Goal: Transaction & Acquisition: Book appointment/travel/reservation

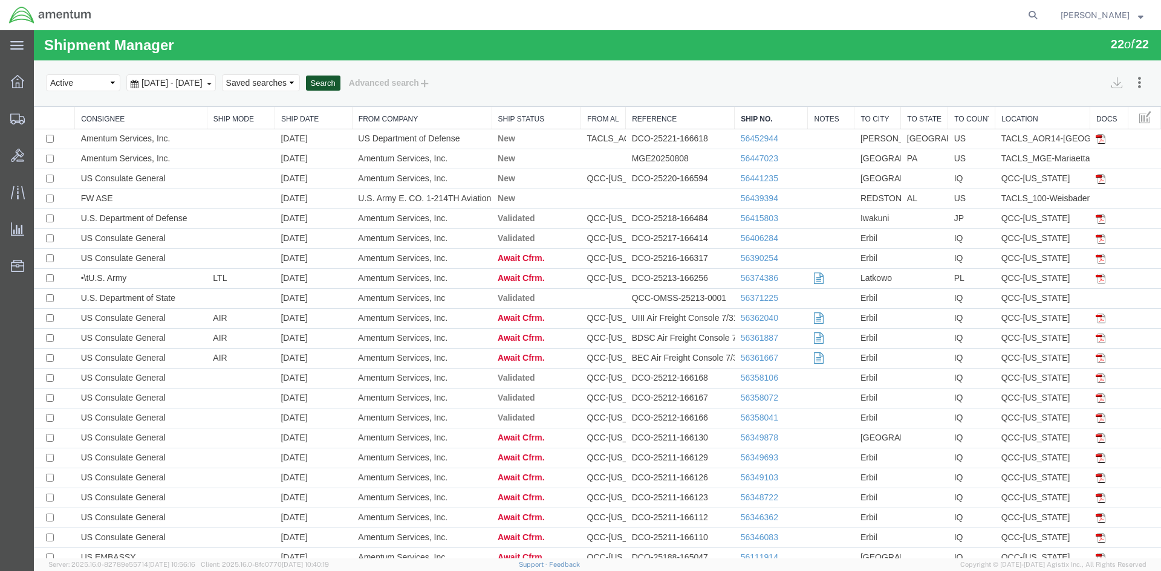
click at [340, 82] on button "Search" at bounding box center [323, 84] width 34 height 16
drag, startPoint x: 383, startPoint y: 82, endPoint x: 367, endPoint y: 89, distance: 17.6
click at [340, 81] on button "Search" at bounding box center [323, 84] width 34 height 16
click at [340, 79] on button "Search" at bounding box center [323, 84] width 34 height 16
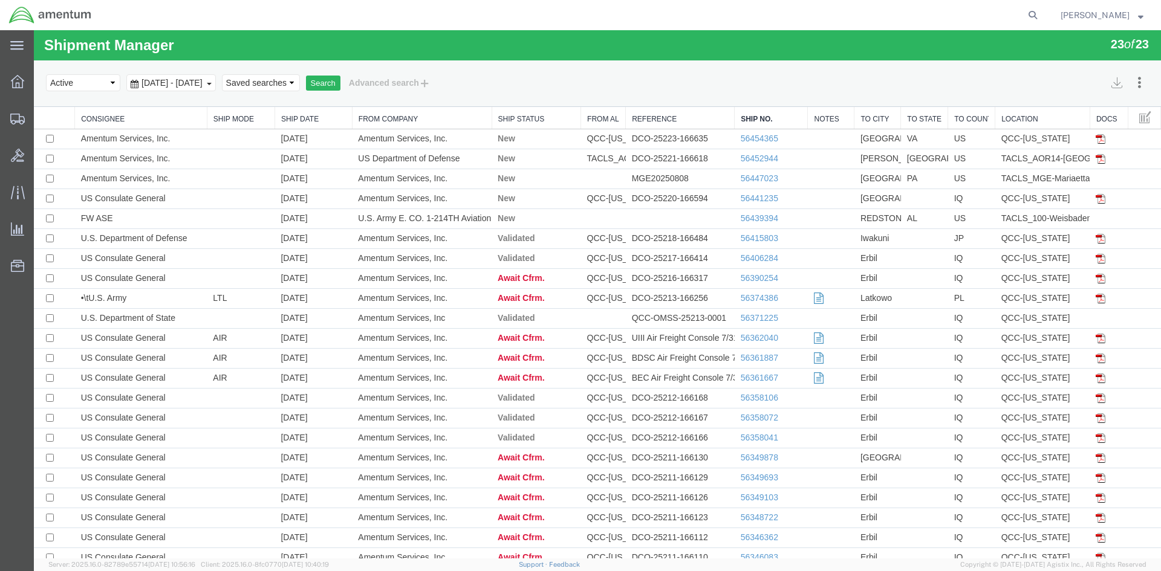
drag, startPoint x: 396, startPoint y: 141, endPoint x: 362, endPoint y: 111, distance: 45.4
click at [362, 111] on th "From Company" at bounding box center [422, 118] width 140 height 22
click at [748, 137] on link "56454365" at bounding box center [759, 139] width 37 height 10
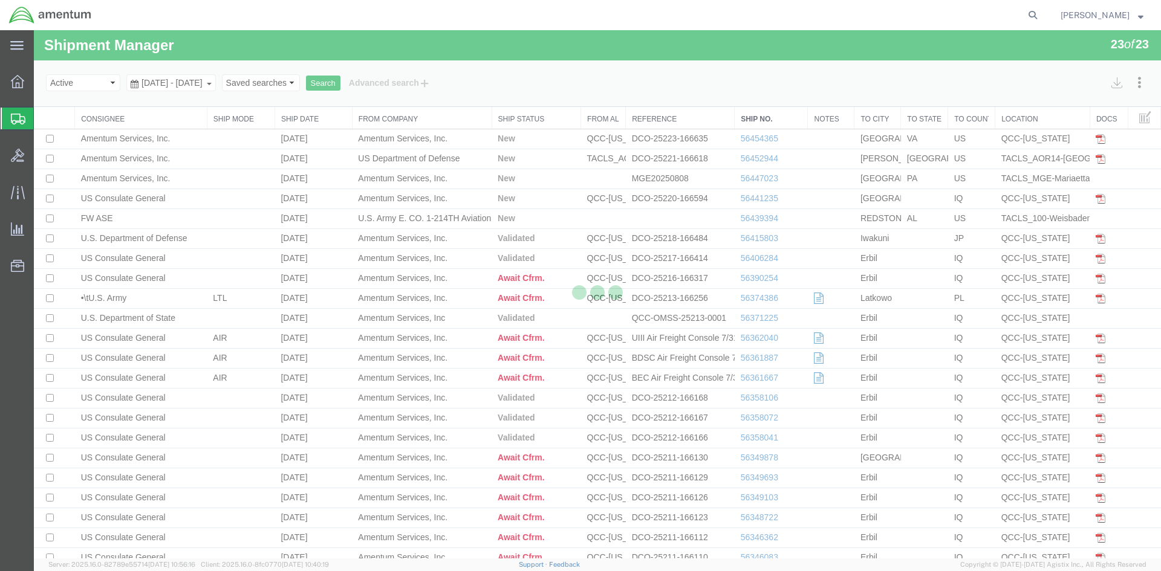
select select "42668"
select select "42715"
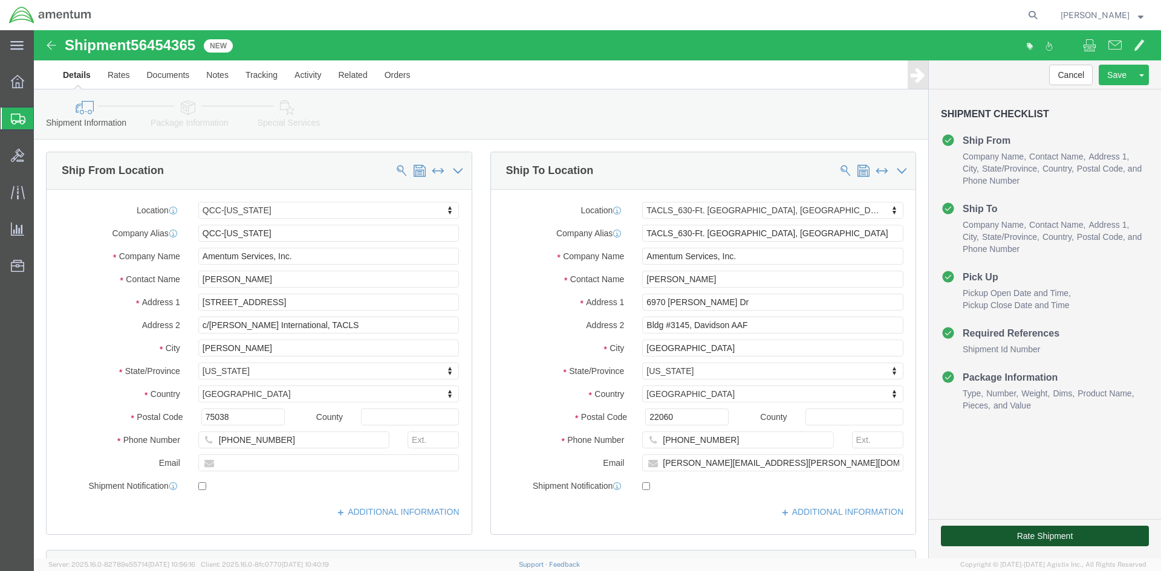
click button "Rate Shipment"
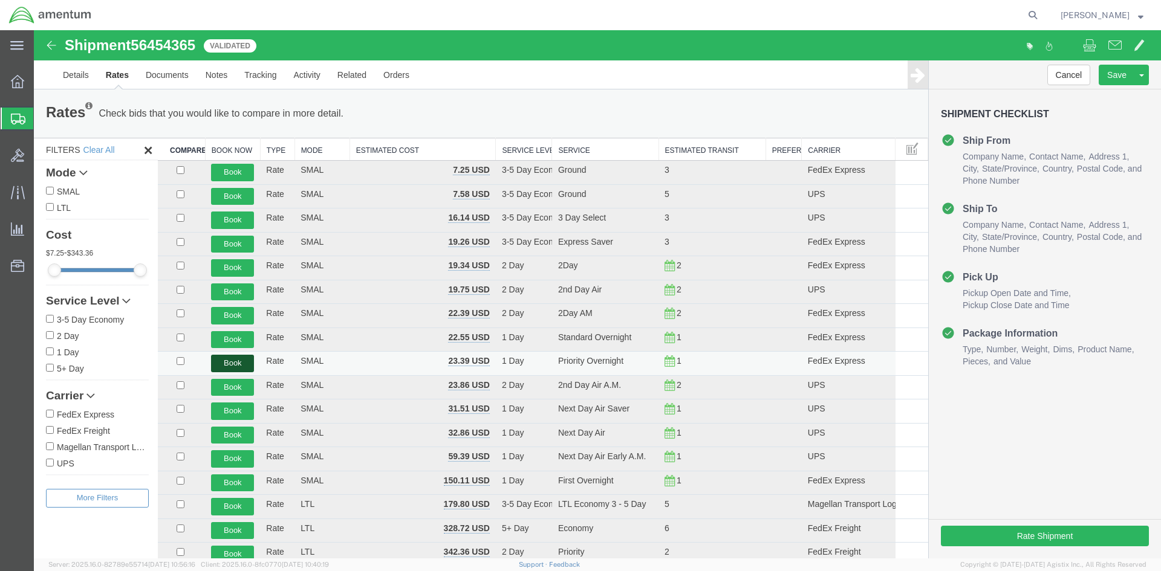
click at [218, 366] on button "Book" at bounding box center [232, 364] width 43 height 18
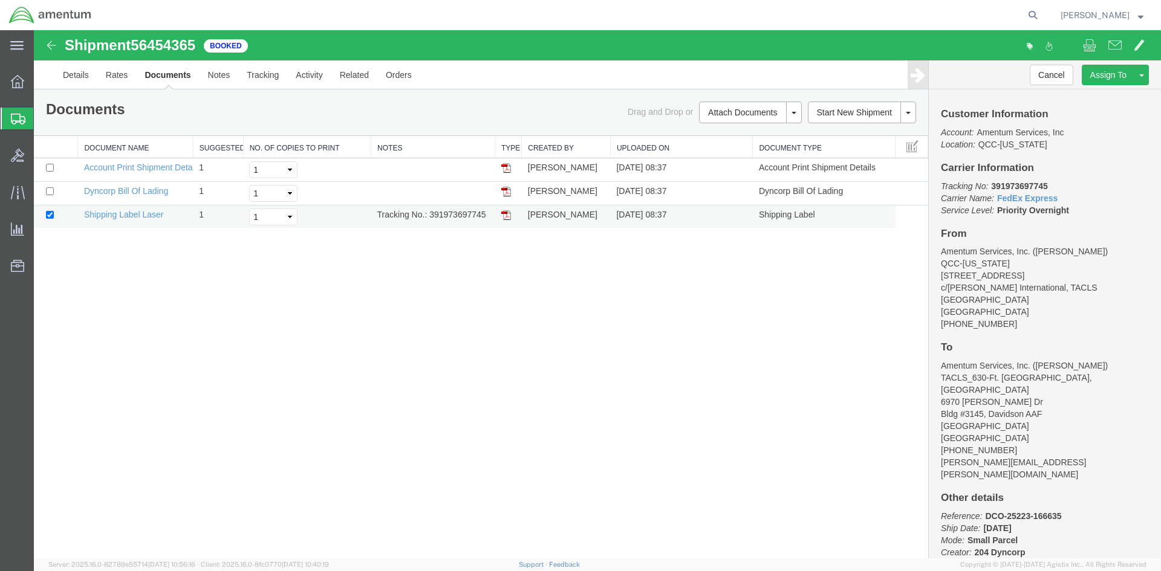
drag, startPoint x: 430, startPoint y: 215, endPoint x: 488, endPoint y: 216, distance: 58.0
click at [488, 216] on td "Tracking No.: 391973697745" at bounding box center [433, 218] width 124 height 24
copy td "391973697745"
drag, startPoint x: 505, startPoint y: 218, endPoint x: 39, endPoint y: 262, distance: 468.8
click at [505, 218] on img at bounding box center [506, 215] width 10 height 10
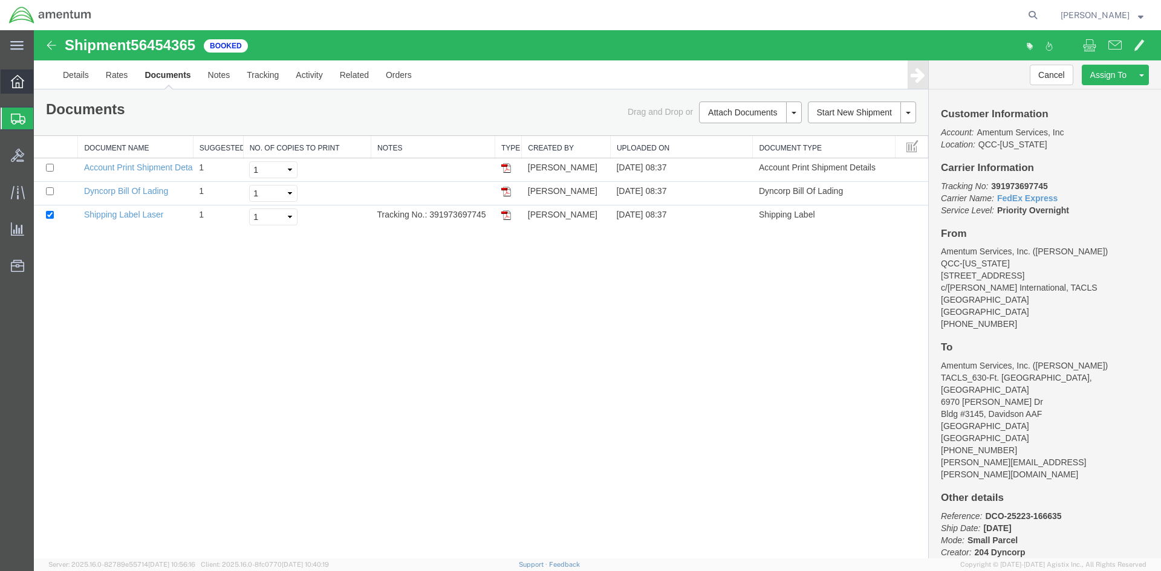
click at [42, 80] on span "Overview" at bounding box center [37, 82] width 8 height 24
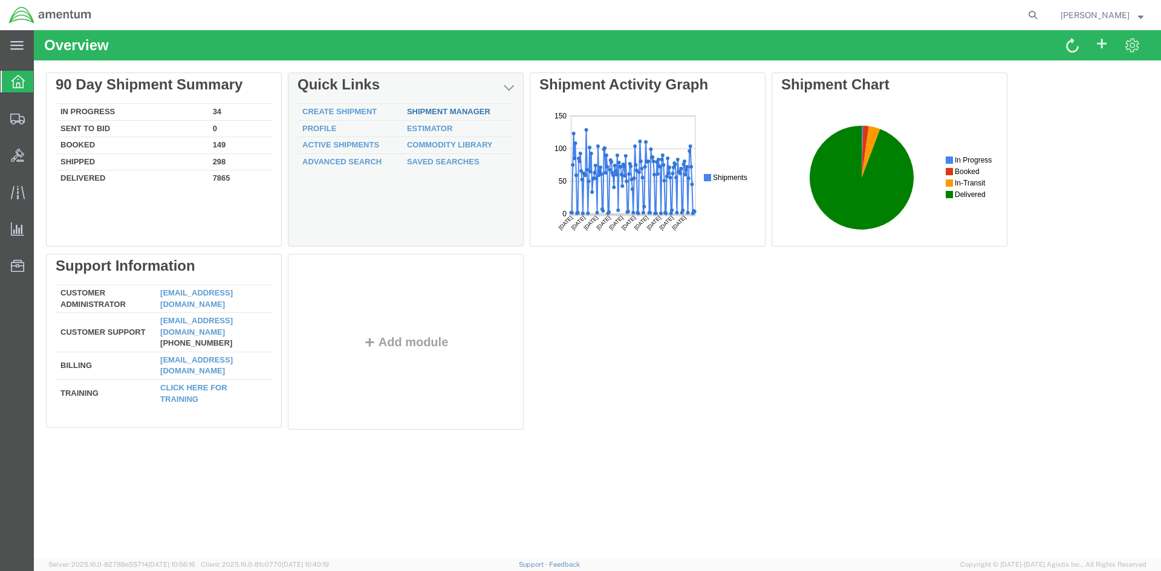
click at [462, 113] on link "Shipment Manager" at bounding box center [448, 111] width 83 height 9
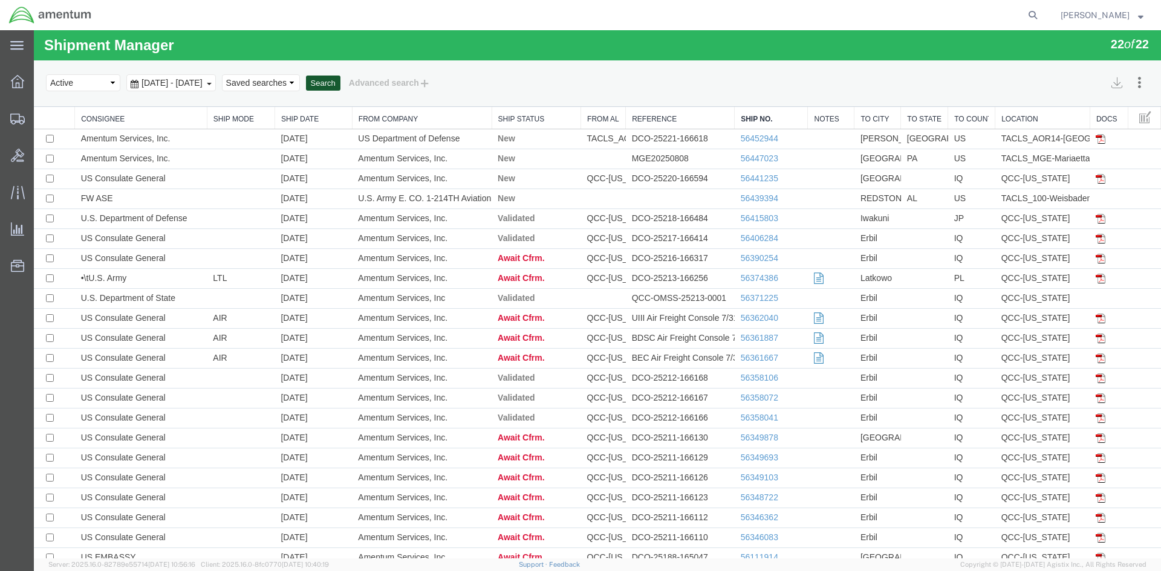
click at [340, 85] on button "Search" at bounding box center [323, 84] width 34 height 16
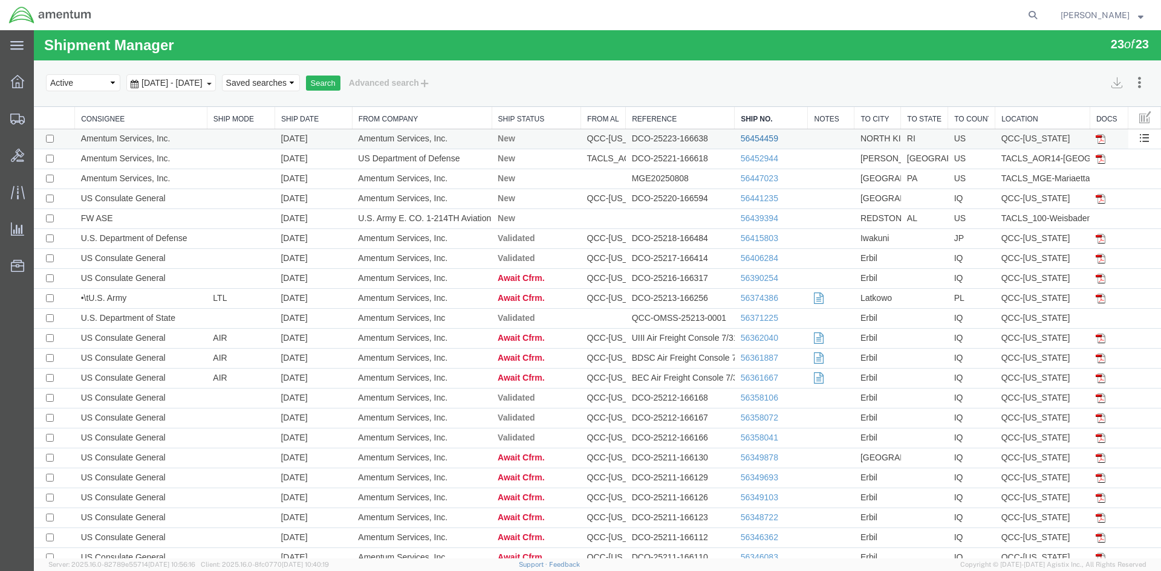
click at [760, 141] on link "56454459" at bounding box center [759, 139] width 37 height 10
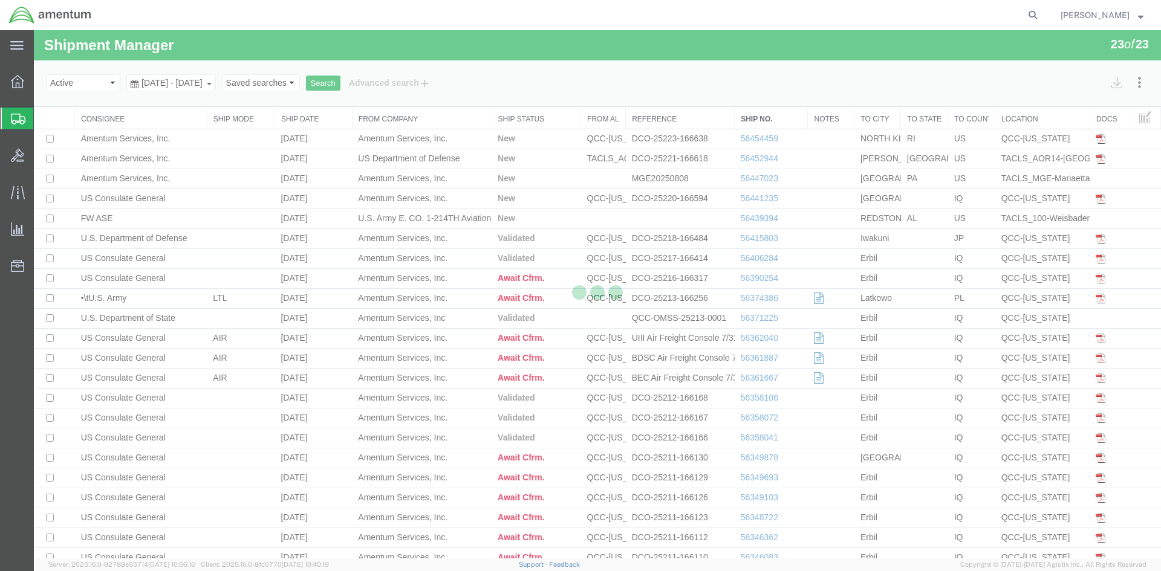
select select "42668"
select select "42701"
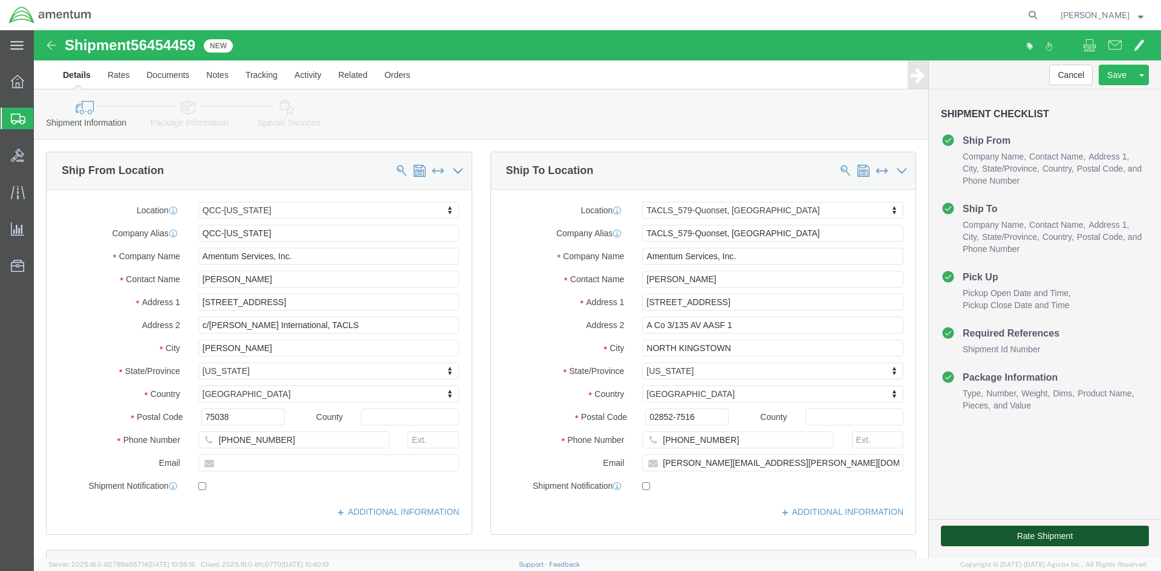
click button "Rate Shipment"
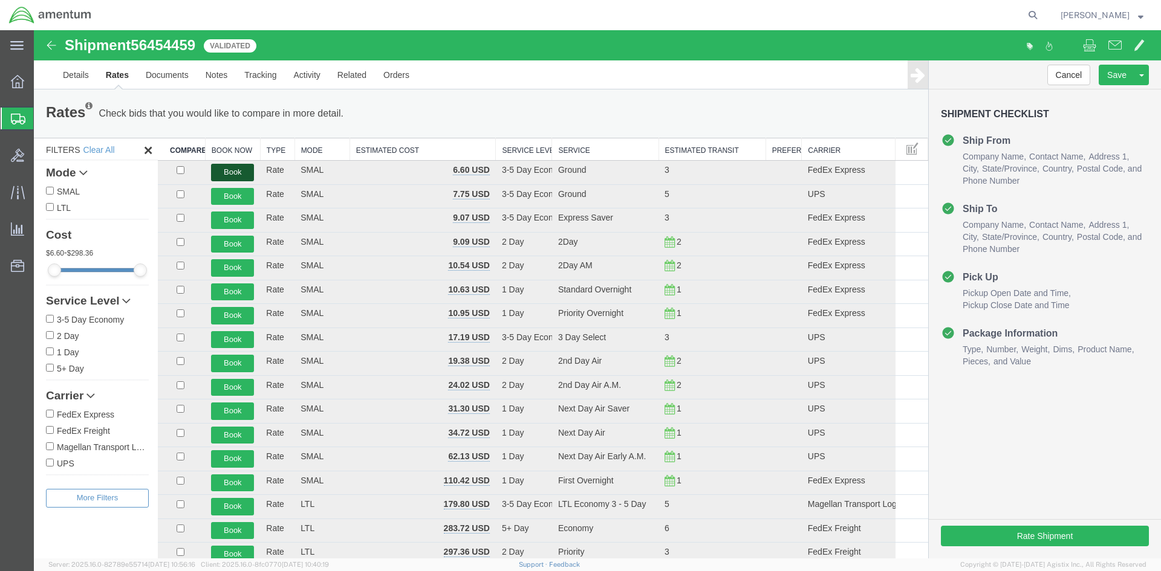
click at [236, 168] on button "Book" at bounding box center [232, 173] width 43 height 18
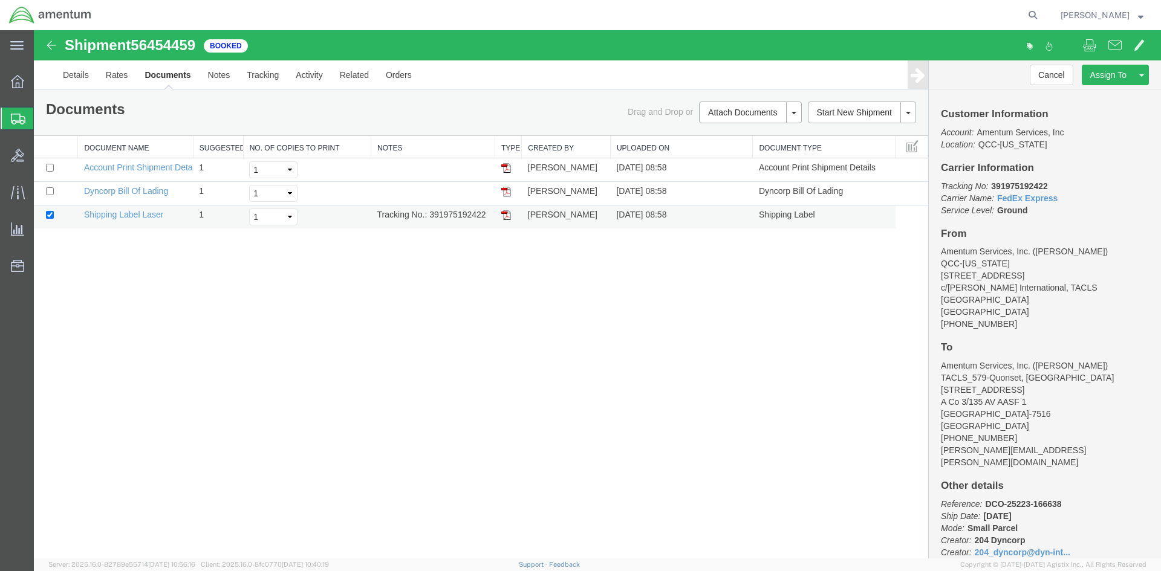
drag, startPoint x: 429, startPoint y: 214, endPoint x: 487, endPoint y: 213, distance: 58.0
click at [487, 213] on td "Tracking No.: 391975192422" at bounding box center [433, 218] width 124 height 24
copy td "391975192422"
drag, startPoint x: 50, startPoint y: 265, endPoint x: 508, endPoint y: 218, distance: 460.0
click at [508, 218] on img at bounding box center [506, 215] width 10 height 10
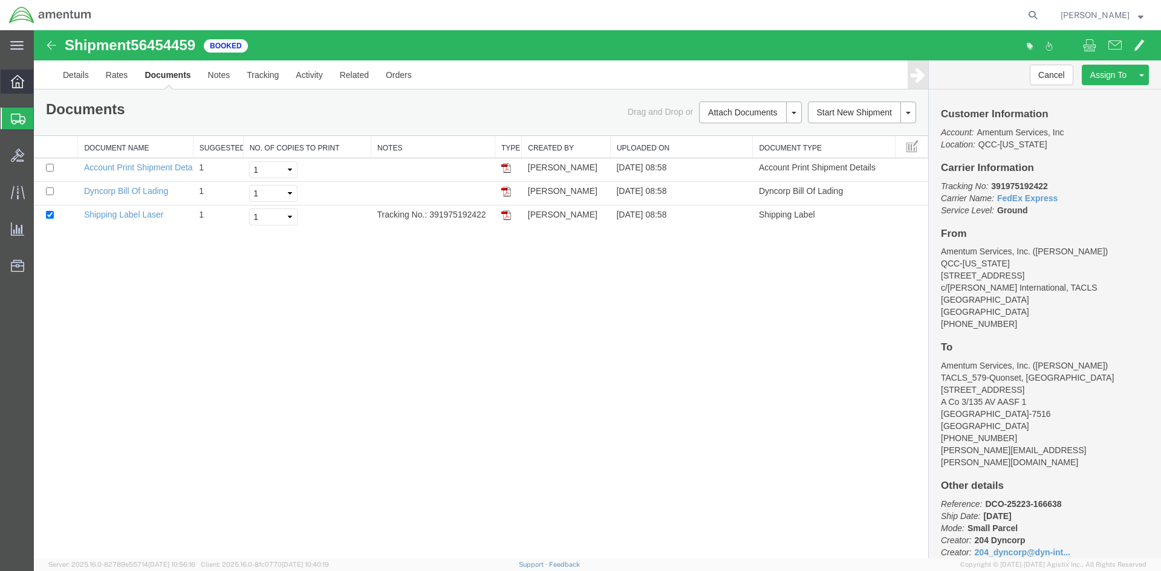
click at [42, 82] on span "Overview" at bounding box center [37, 82] width 8 height 24
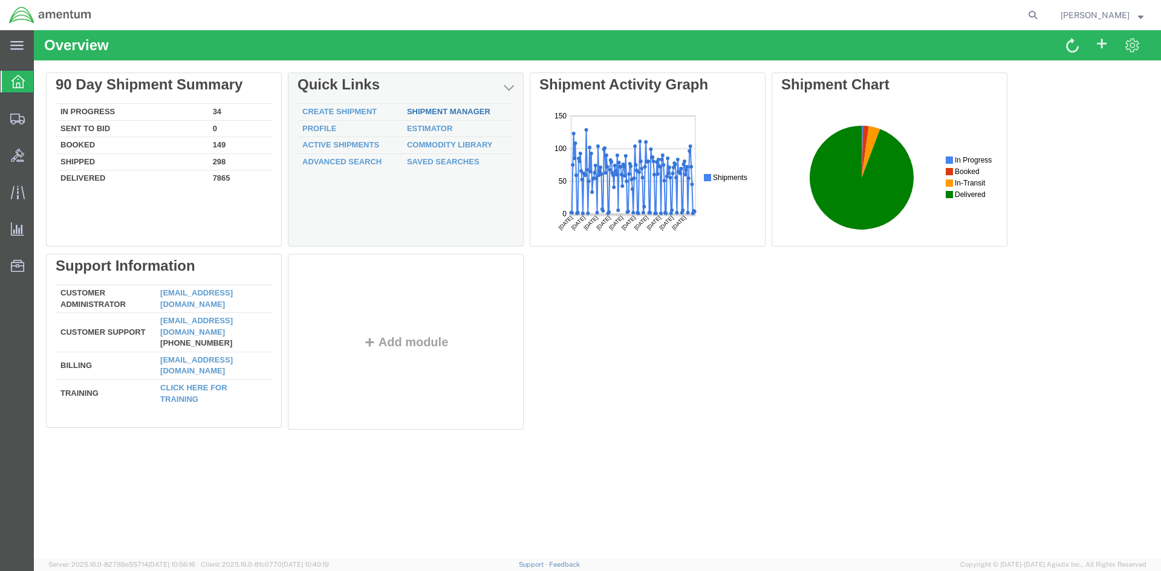
click at [430, 113] on div "Delete 90 Day Shipment Summary In Progress 34 Sent To Bid 0 Booked 149 Shipped …" at bounding box center [597, 254] width 1103 height 363
click at [435, 114] on div "Delete 90 Day Shipment Summary In Progress 34 Sent To Bid 0 Booked 149 Shipped …" at bounding box center [597, 254] width 1103 height 363
click at [435, 114] on link "Shipment Manager" at bounding box center [448, 111] width 83 height 9
